Goal: Task Accomplishment & Management: Use online tool/utility

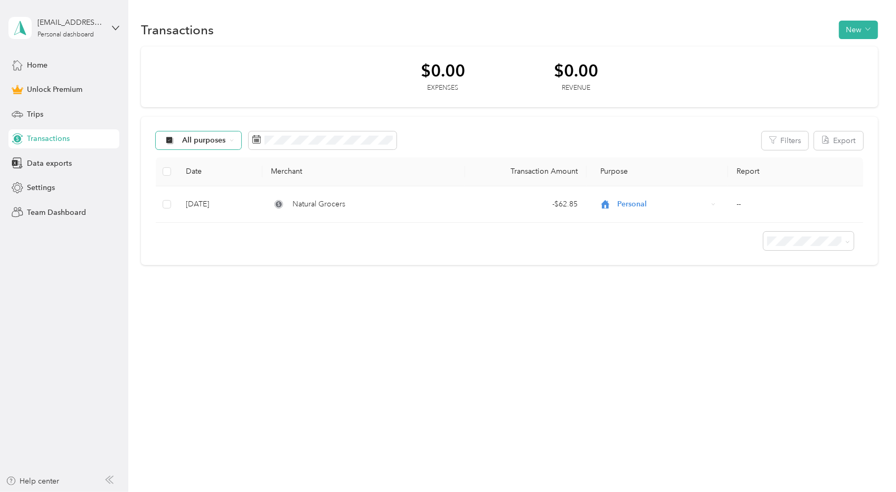
click at [202, 141] on span "All purposes" at bounding box center [204, 140] width 44 height 7
click at [868, 26] on button "New" at bounding box center [858, 30] width 39 height 18
click at [854, 50] on span "Expense" at bounding box center [861, 49] width 29 height 11
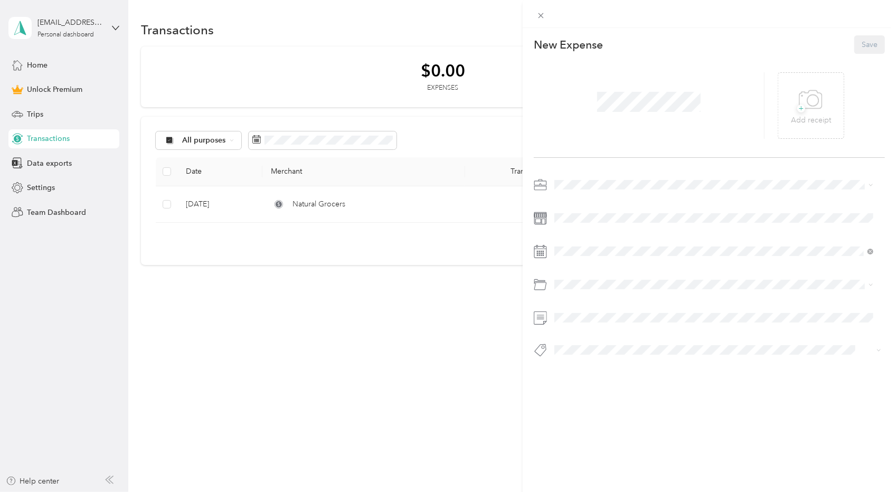
click at [579, 221] on div "Personal" at bounding box center [707, 220] width 299 height 11
click at [575, 412] on div "28" at bounding box center [577, 414] width 14 height 13
click at [572, 331] on span "Car Insurance" at bounding box center [581, 331] width 46 height 9
click at [862, 48] on button "Save" at bounding box center [869, 44] width 31 height 18
